Goal: Use online tool/utility

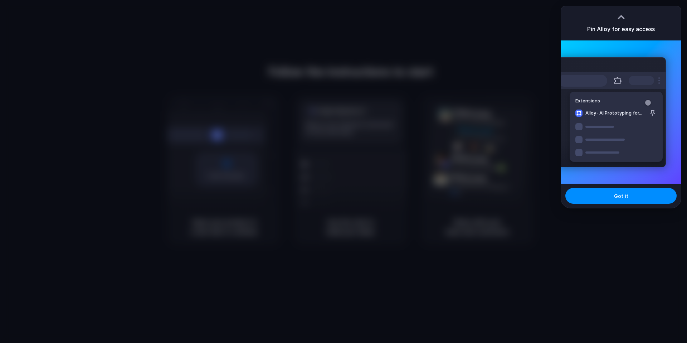
click at [624, 18] on div at bounding box center [621, 17] width 11 height 11
click at [622, 14] on div at bounding box center [621, 14] width 11 height 11
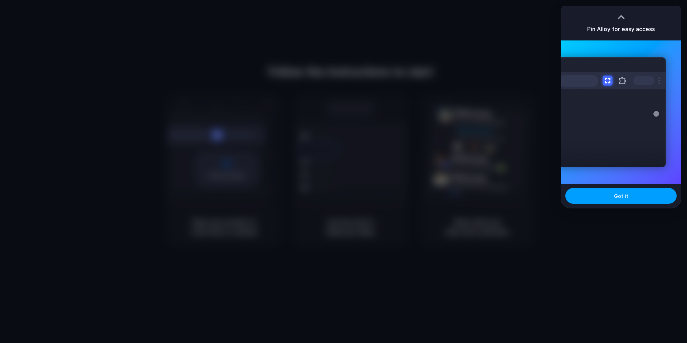
click at [584, 197] on button "Got it" at bounding box center [621, 196] width 111 height 16
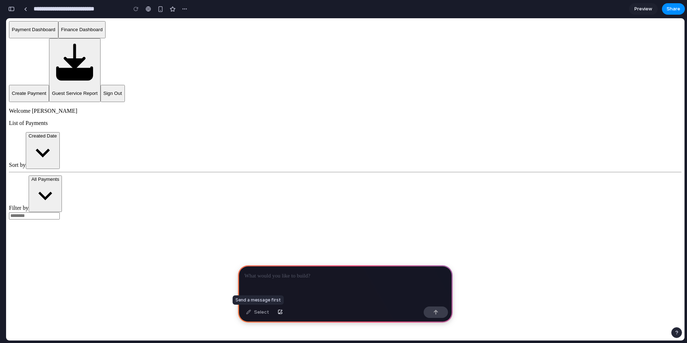
click at [253, 313] on div "Select" at bounding box center [258, 311] width 30 height 11
click at [275, 282] on div at bounding box center [345, 284] width 215 height 38
click at [13, 7] on div "button" at bounding box center [11, 8] width 6 height 5
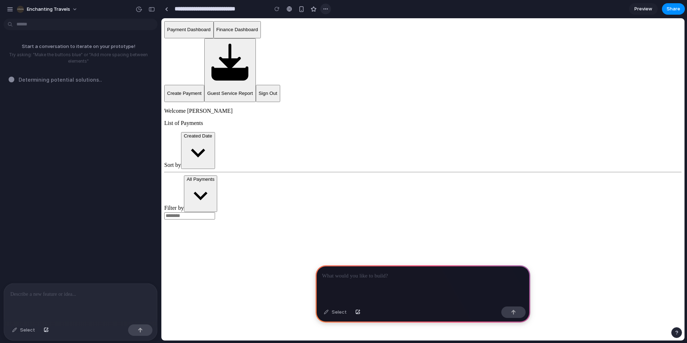
click at [327, 10] on div "button" at bounding box center [326, 9] width 6 height 6
click at [359, 9] on div "Duplicate Delete" at bounding box center [343, 171] width 687 height 343
click at [304, 11] on div "button" at bounding box center [302, 9] width 6 height 6
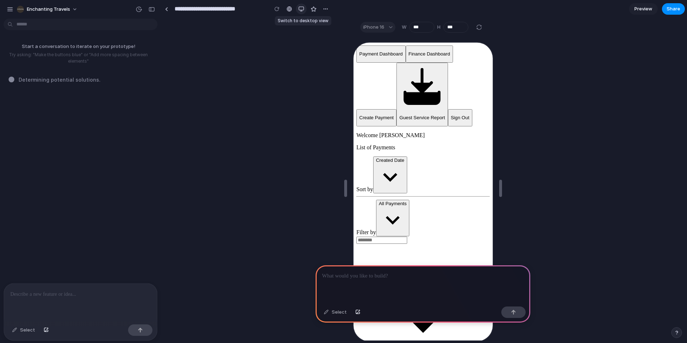
click at [303, 11] on div "button" at bounding box center [302, 9] width 6 height 6
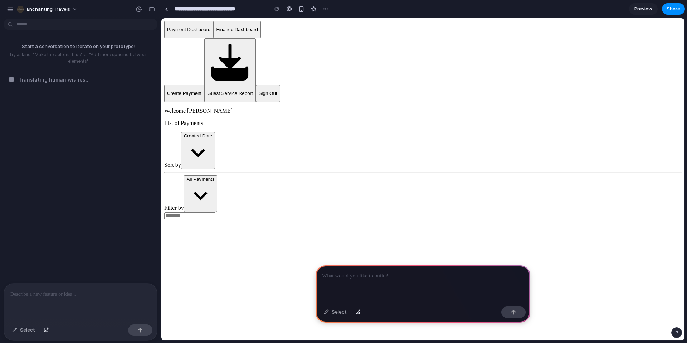
click at [74, 296] on p at bounding box center [80, 294] width 140 height 9
click at [54, 298] on p at bounding box center [80, 294] width 140 height 9
click at [26, 327] on div "Select" at bounding box center [24, 329] width 30 height 11
click at [211, 32] on p "Payment Dashboard" at bounding box center [189, 29] width 44 height 5
click at [39, 296] on p at bounding box center [80, 294] width 140 height 9
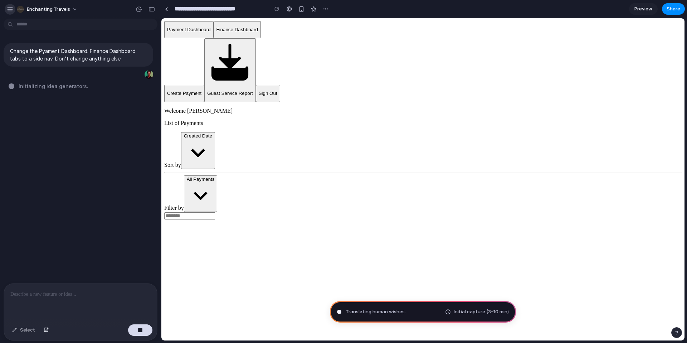
click at [14, 9] on div "Enchanting Travels" at bounding box center [43, 9] width 75 height 11
click at [11, 10] on div "button" at bounding box center [10, 9] width 6 height 6
click at [9, 8] on div "button" at bounding box center [10, 9] width 6 height 6
click at [258, 32] on p "Finance Dashboard" at bounding box center [238, 29] width 42 height 5
click at [81, 294] on p at bounding box center [80, 294] width 140 height 9
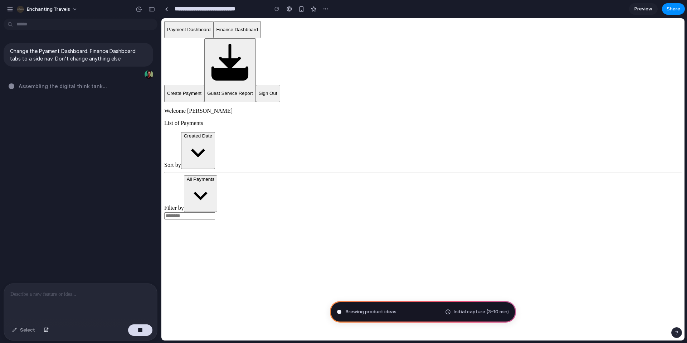
click at [258, 32] on p "Finance Dashboard" at bounding box center [238, 29] width 42 height 5
type input "**********"
